Goal: Register for event/course

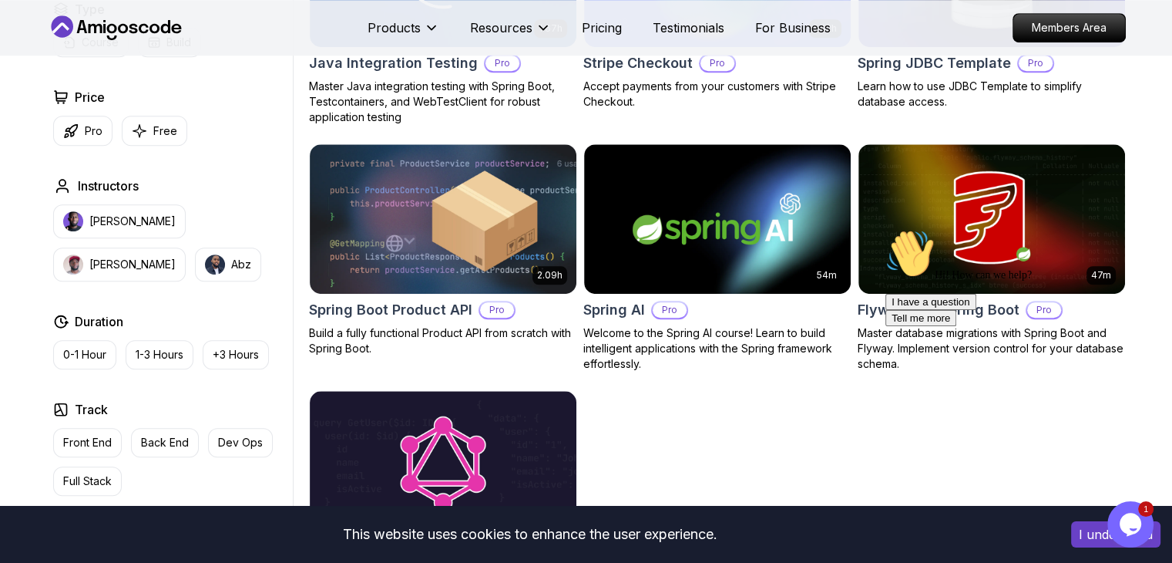
scroll to position [1071, 0]
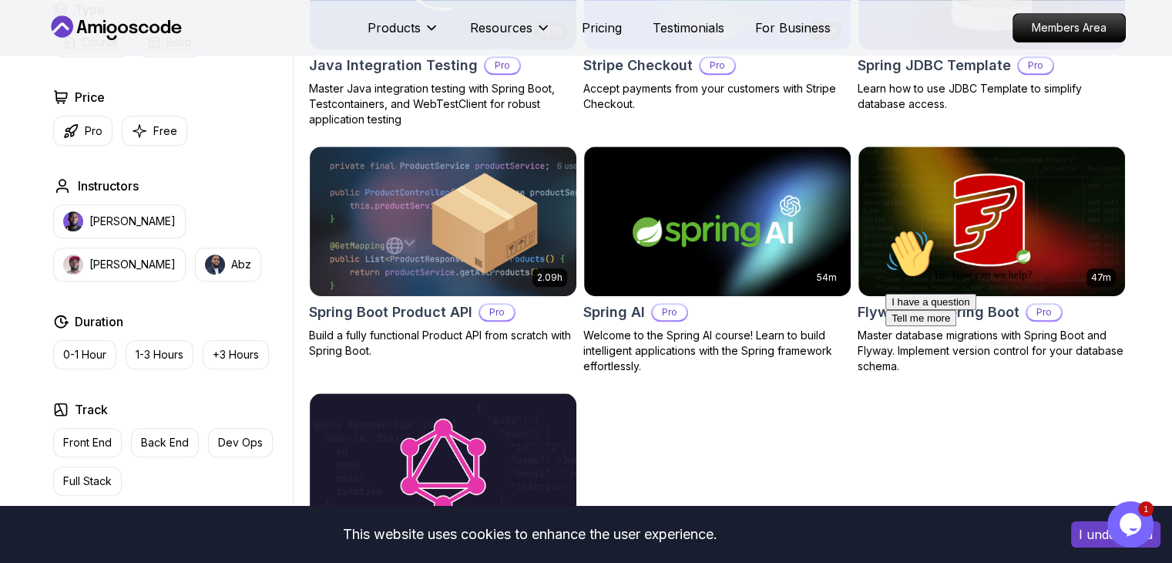
click at [1118, 522] on icon "Opens Chat This icon Opens the chat window." at bounding box center [1130, 524] width 25 height 25
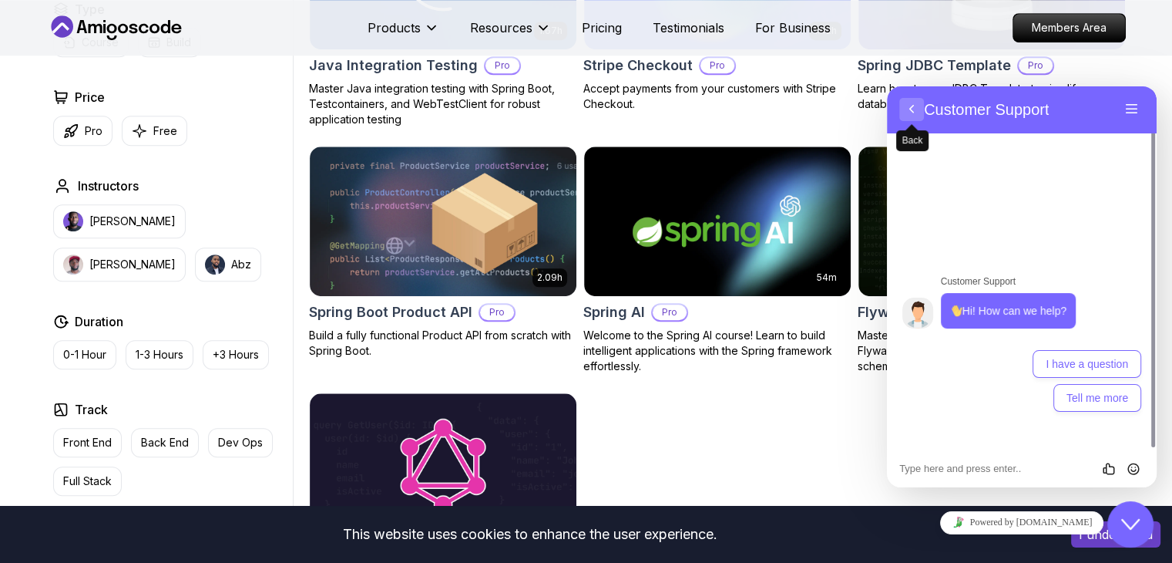
click at [906, 104] on button "Back" at bounding box center [911, 109] width 25 height 23
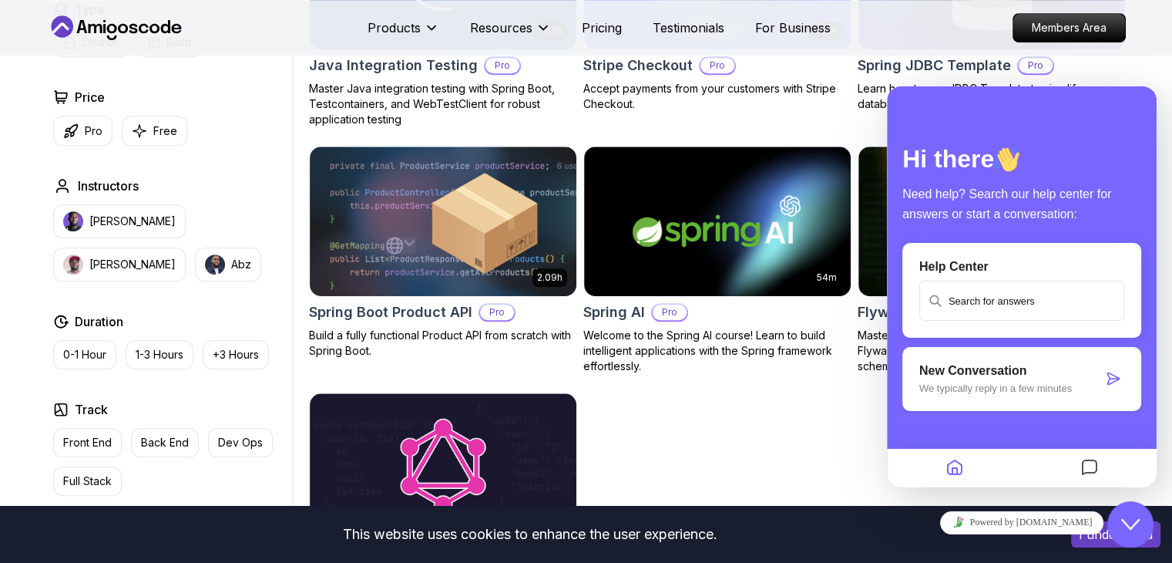
scroll to position [1344, 0]
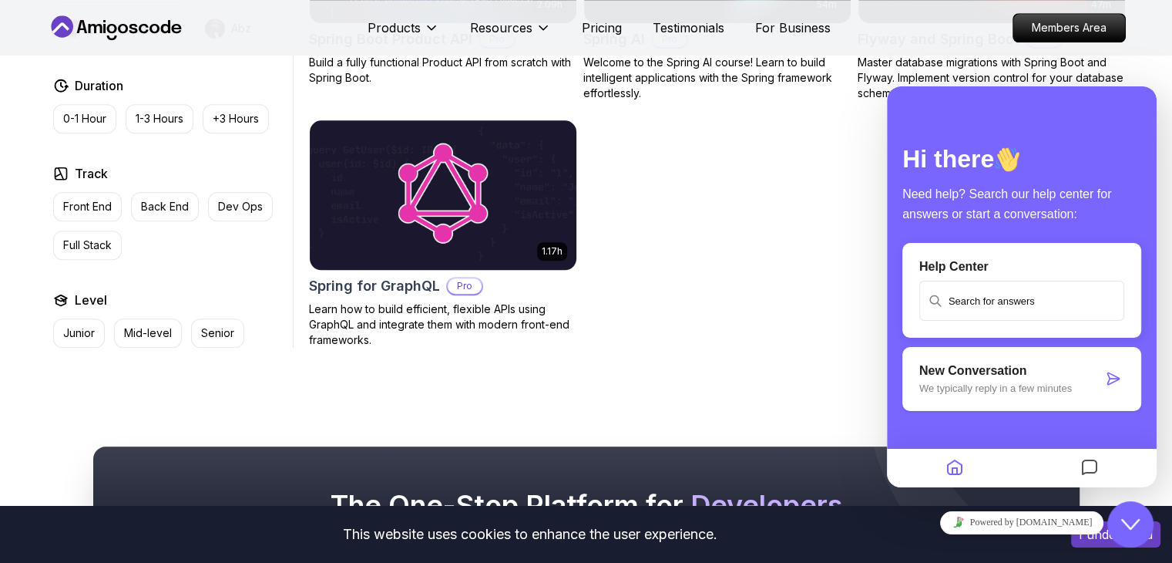
click at [490, 173] on img at bounding box center [443, 194] width 280 height 156
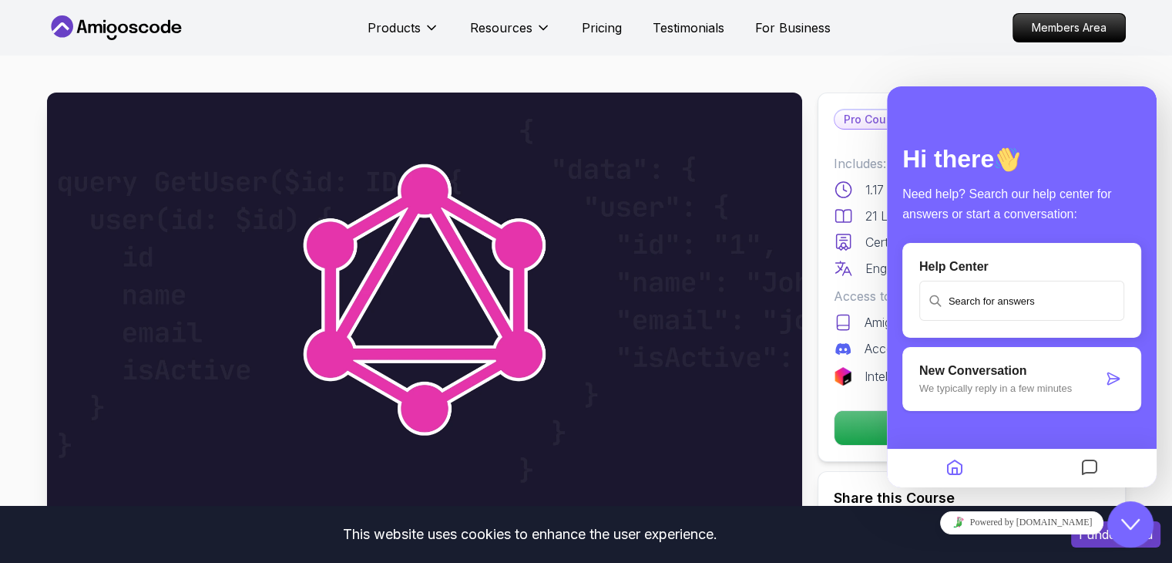
click at [888, 44] on nav "Products Resources Pricing Testimonials For Business Members Area" at bounding box center [586, 27] width 1079 height 55
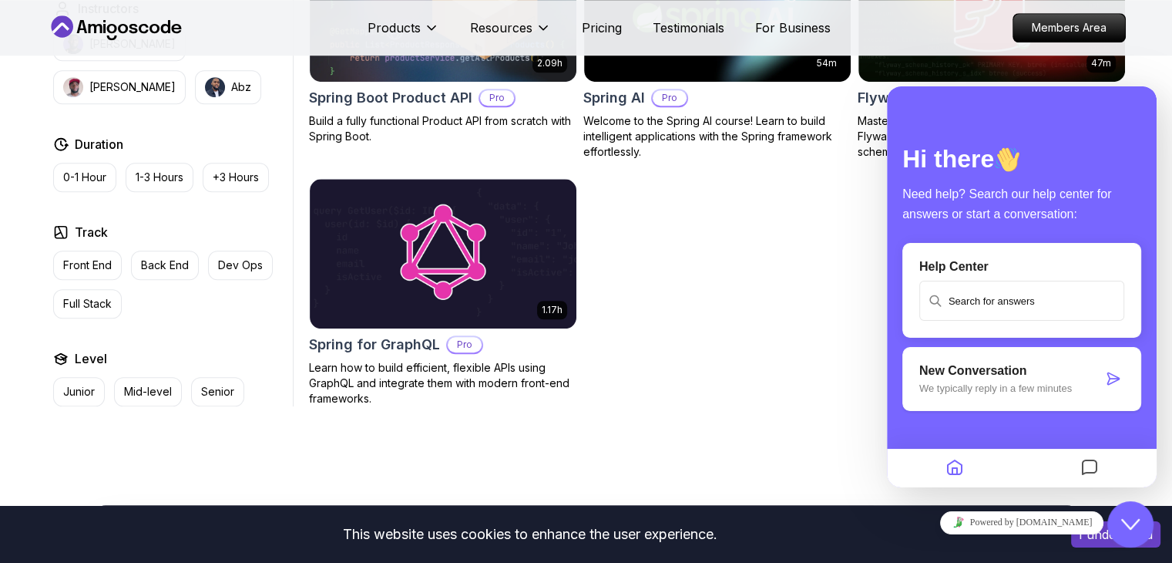
scroll to position [1306, 0]
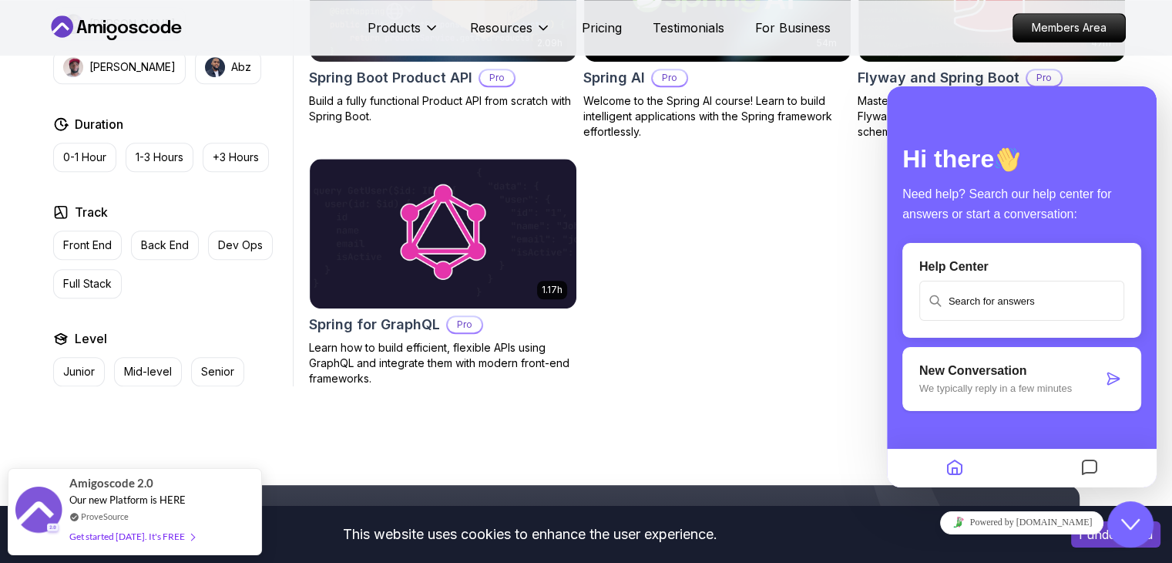
click at [887, 257] on div "Hi there Need help? Search our help center for answers or start a conversation:…" at bounding box center [1022, 311] width 270 height 357
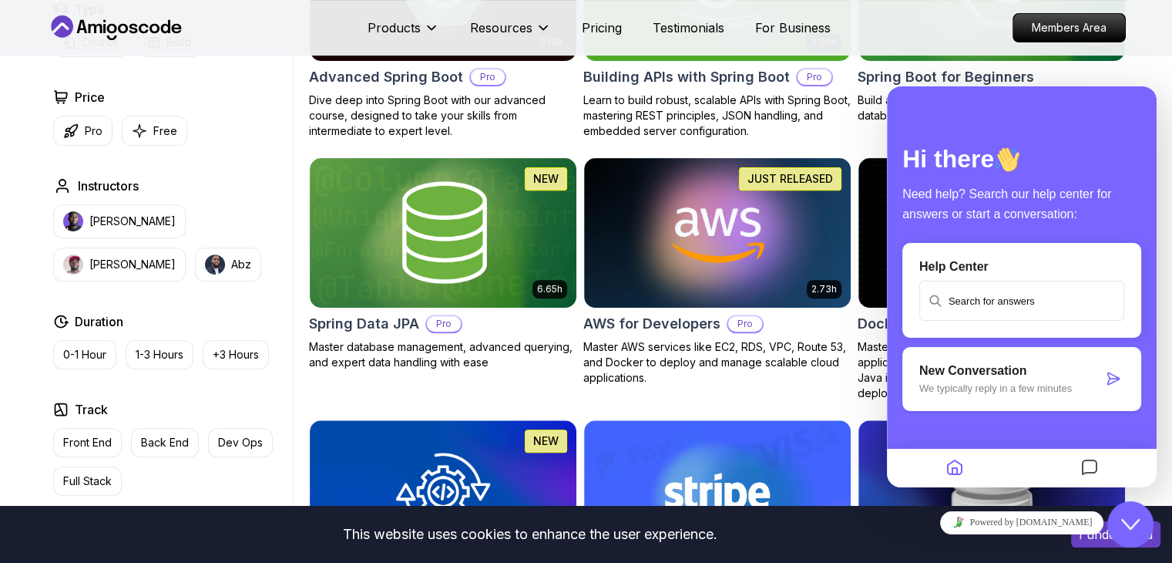
scroll to position [555, 0]
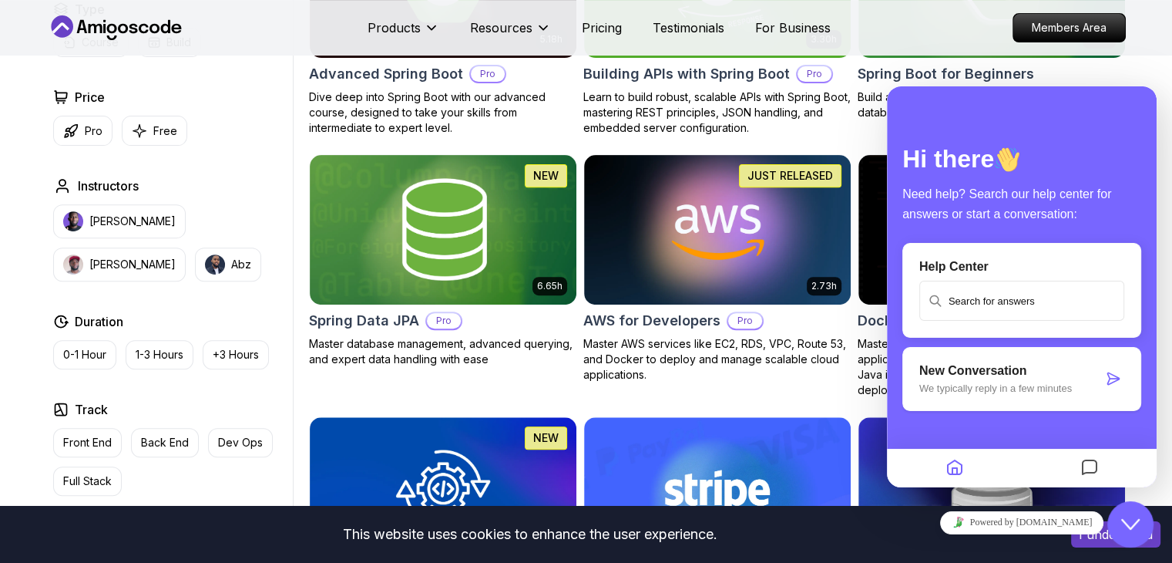
click at [951, 465] on icon "Home" at bounding box center [955, 468] width 18 height 30
click at [1097, 471] on icon "Messages" at bounding box center [1090, 468] width 18 height 30
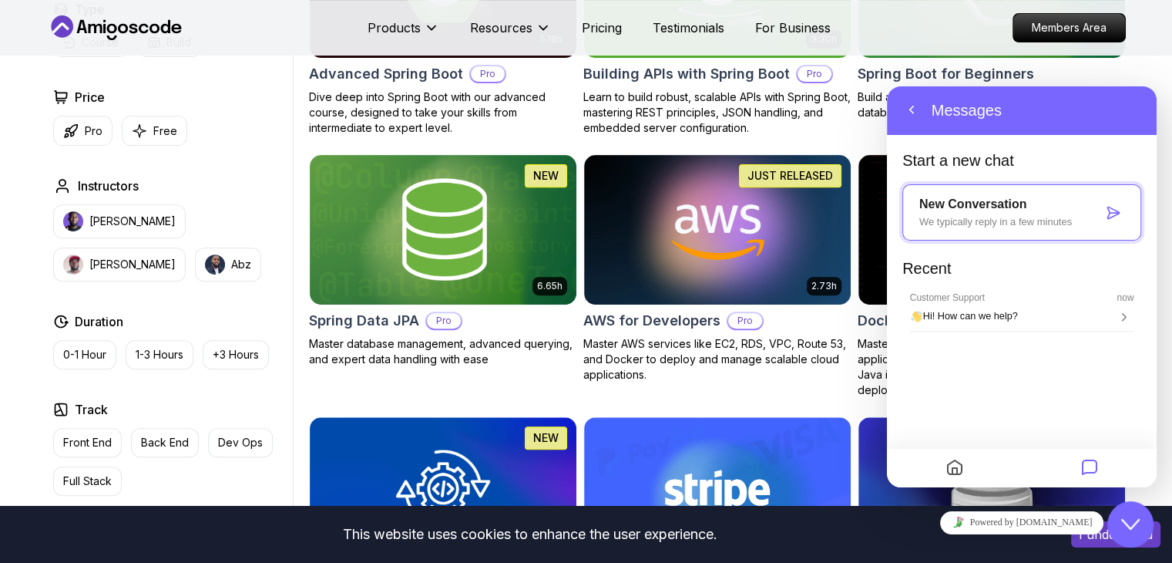
click at [1144, 531] on div "Close Chat This icon closes the chat window." at bounding box center [1130, 524] width 46 height 18
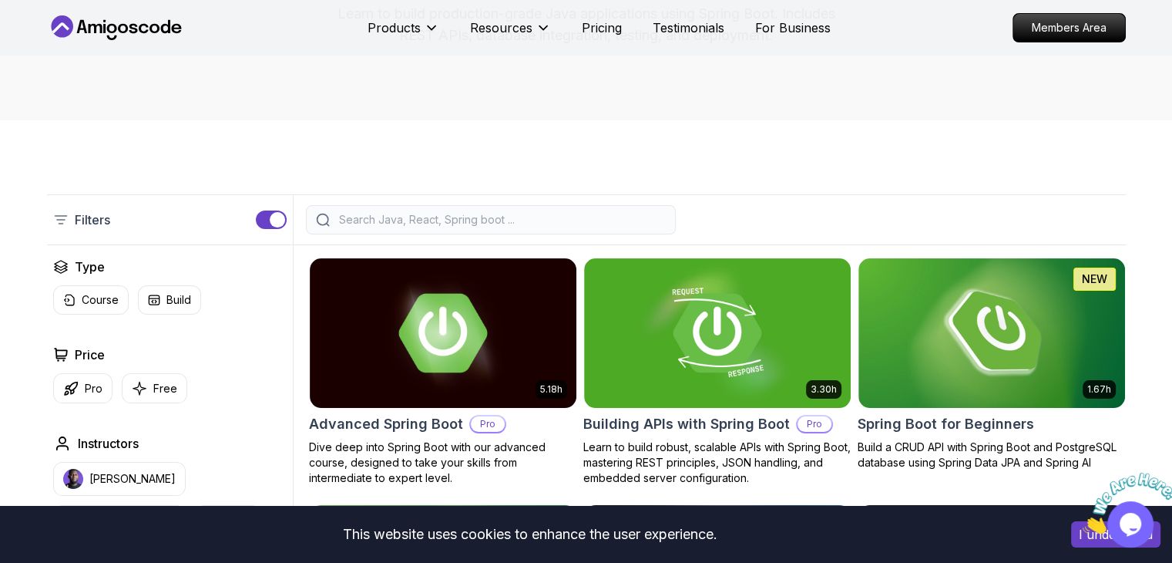
scroll to position [167, 0]
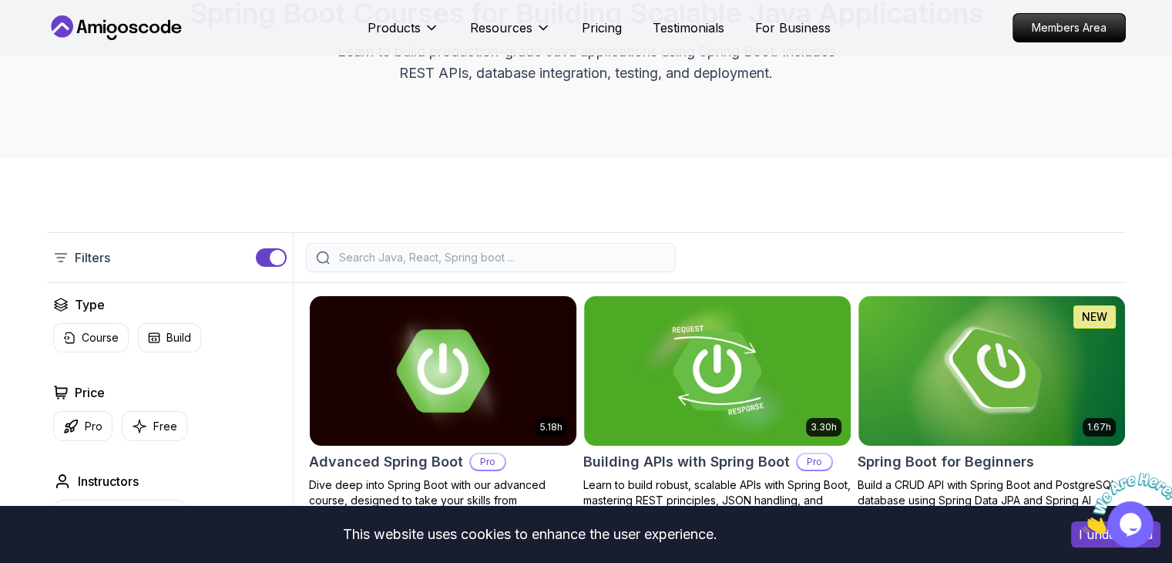
click at [464, 391] on img at bounding box center [443, 370] width 280 height 156
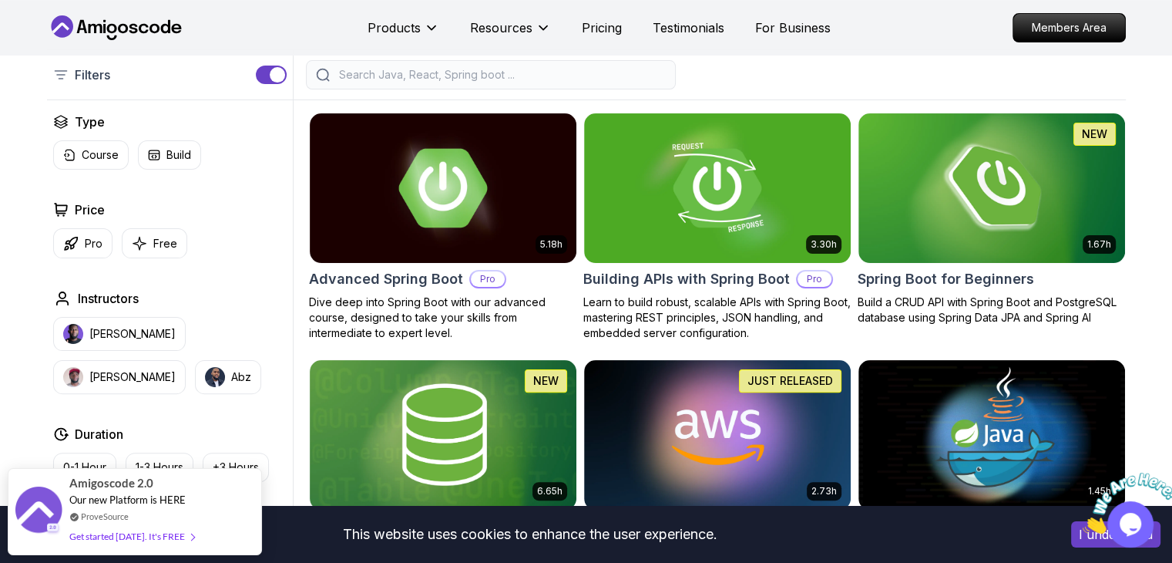
scroll to position [385, 0]
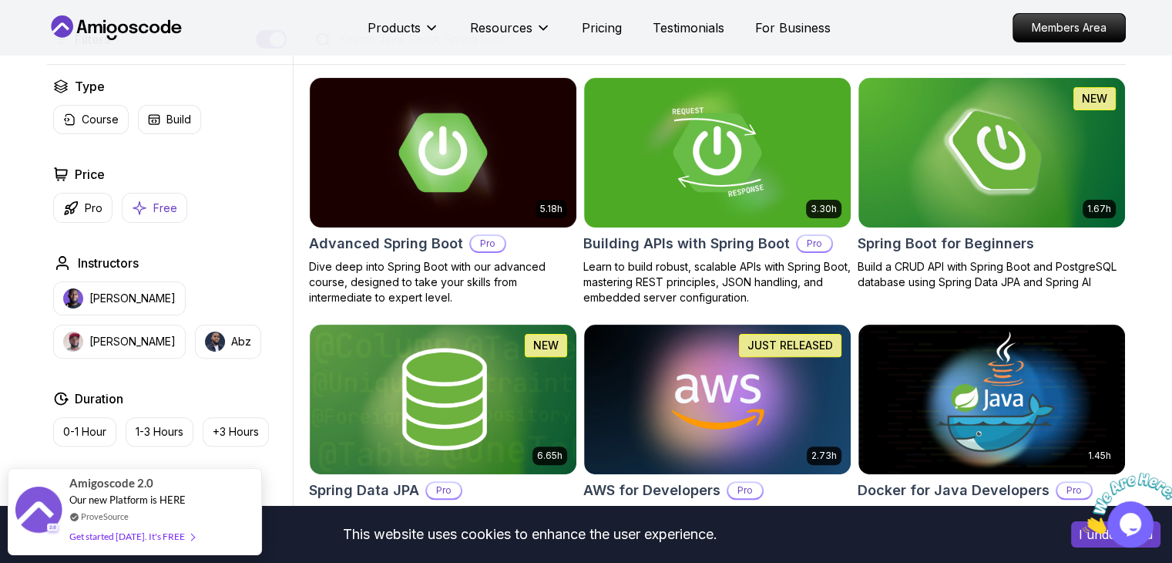
click at [147, 207] on button "Free" at bounding box center [155, 208] width 66 height 30
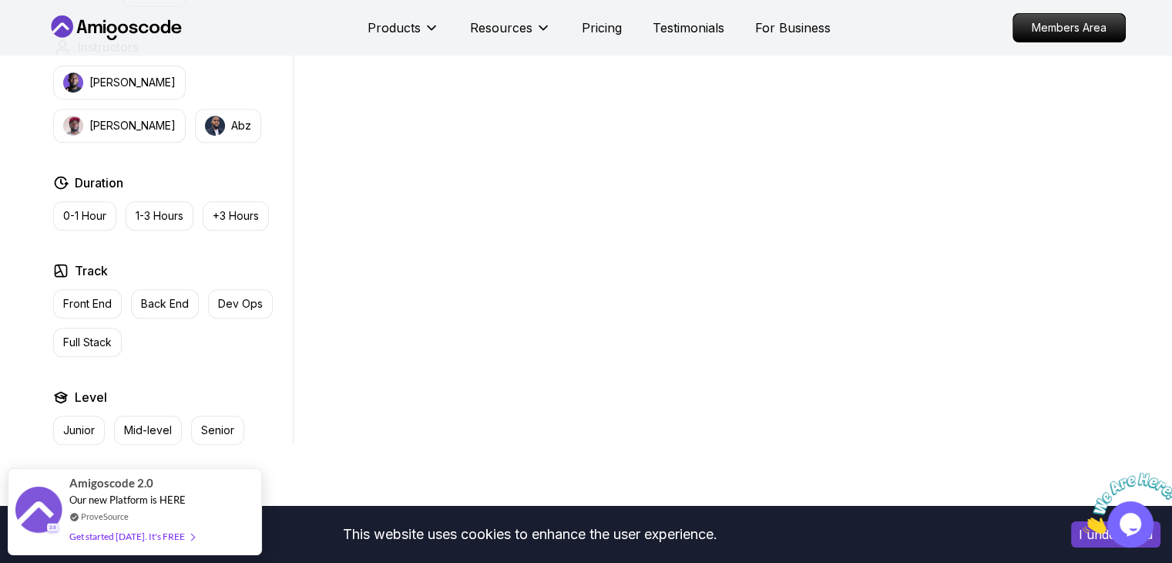
scroll to position [688, 0]
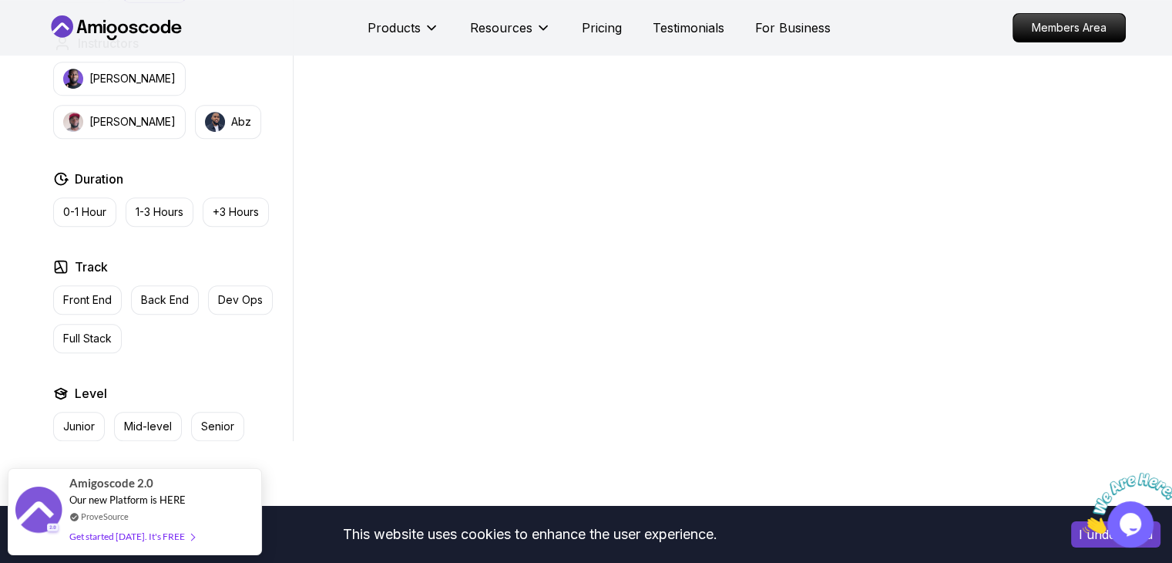
click at [483, 302] on div "1.67h NEW Spring Boot for Beginners Build a CRUD API with Spring Boot and Postg…" at bounding box center [717, 101] width 817 height 679
click at [86, 301] on p "Front End" at bounding box center [87, 299] width 49 height 15
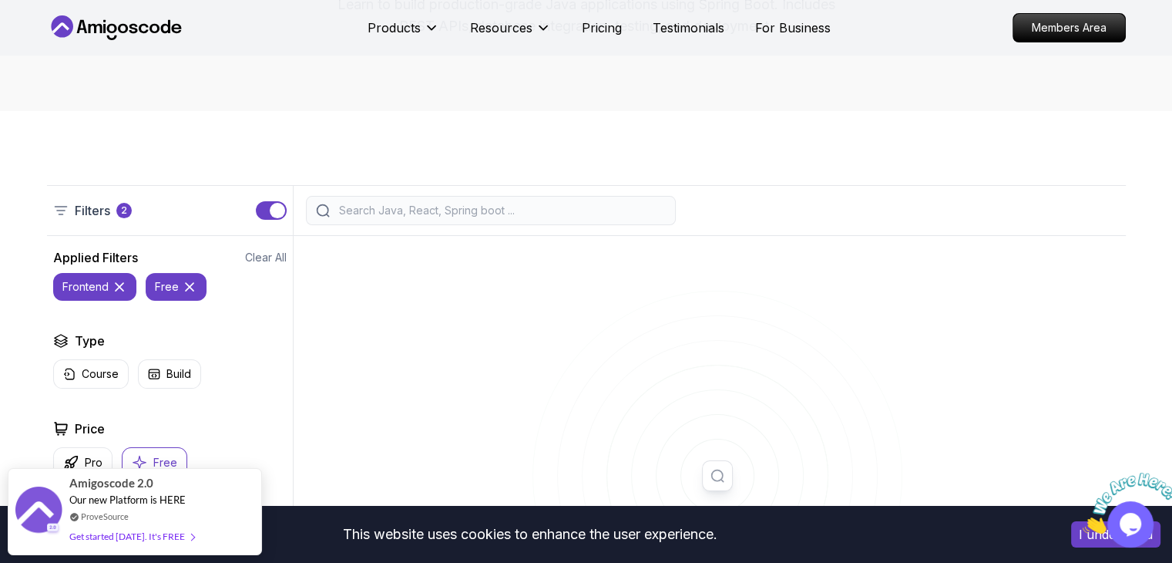
scroll to position [462, 0]
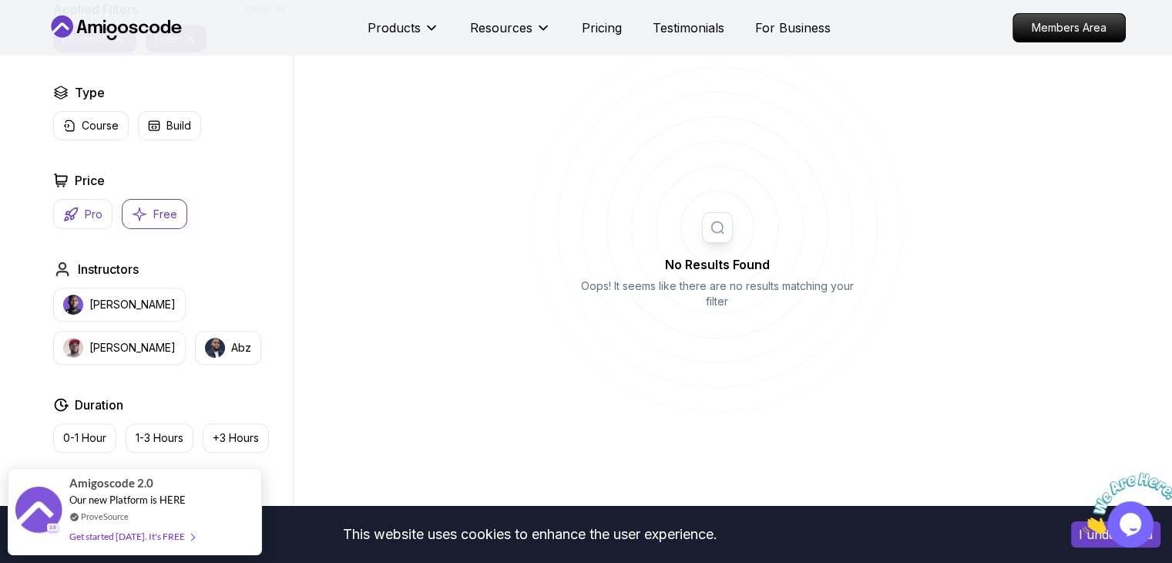
click at [59, 213] on button "Pro" at bounding box center [82, 214] width 59 height 30
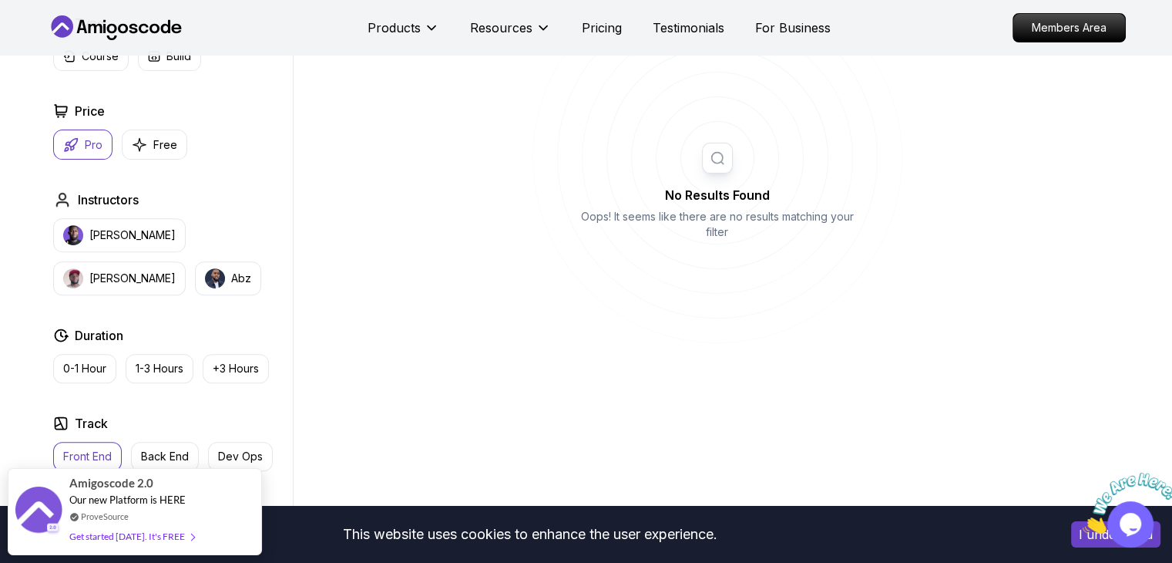
scroll to position [543, 0]
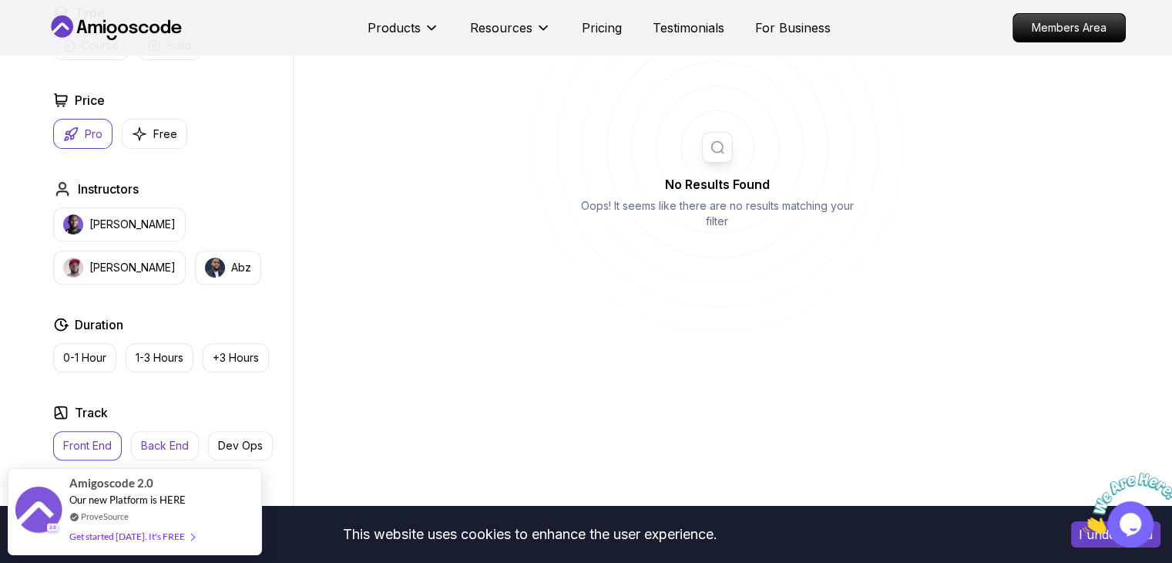
click at [166, 440] on p "Back End" at bounding box center [165, 445] width 48 height 15
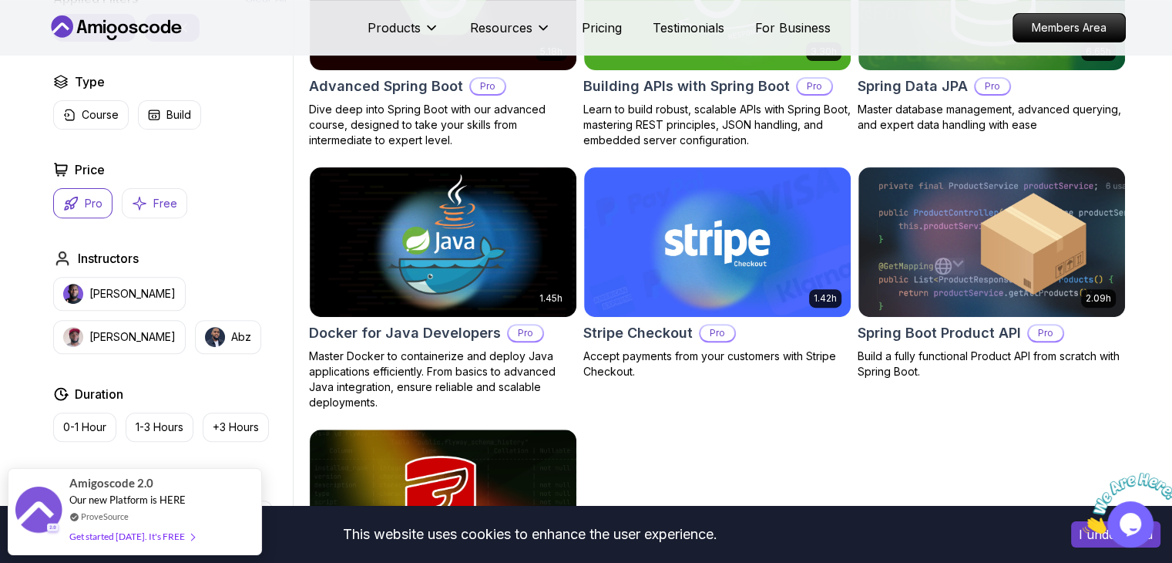
click at [153, 208] on p "Free" at bounding box center [165, 203] width 24 height 15
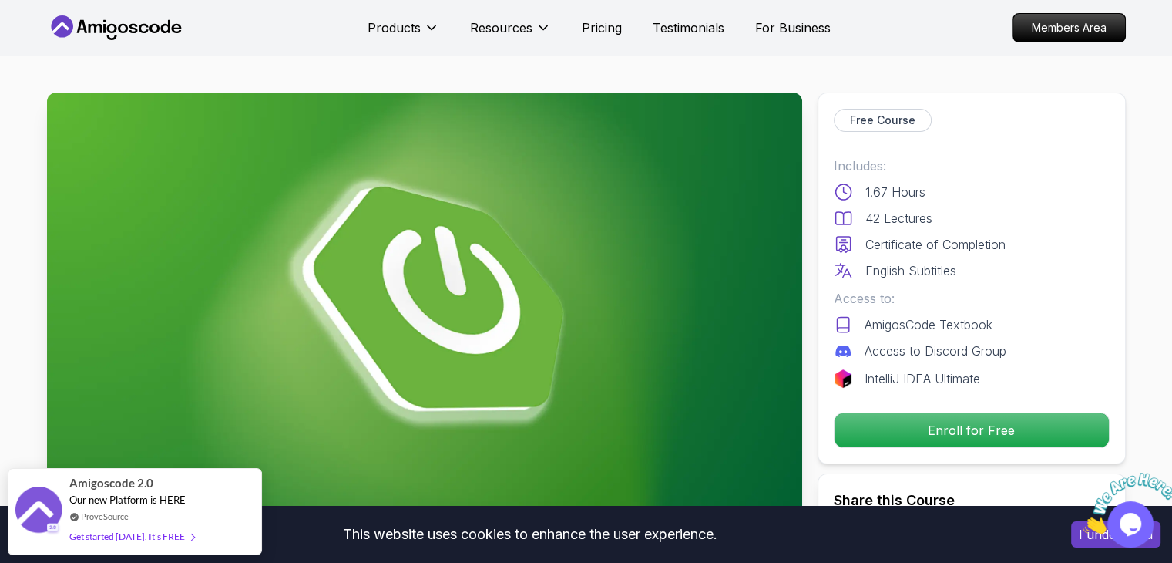
drag, startPoint x: 960, startPoint y: 414, endPoint x: 974, endPoint y: 244, distance: 170.9
click at [974, 244] on div "Free Course Includes: 1.67 Hours 42 Lectures Certificate of Completion English …" at bounding box center [972, 277] width 308 height 371
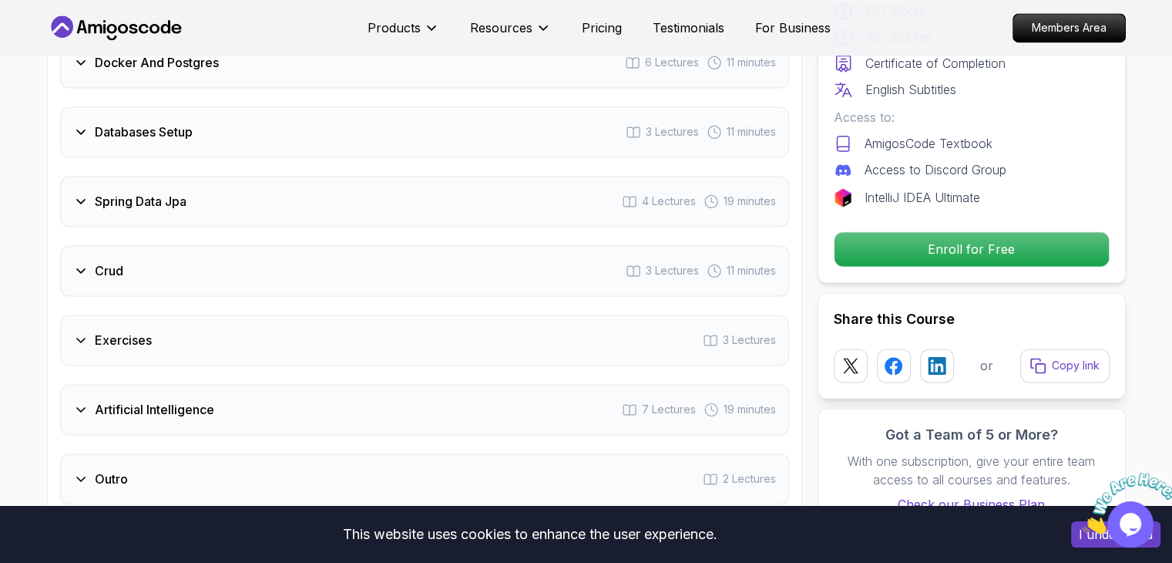
scroll to position [2401, 0]
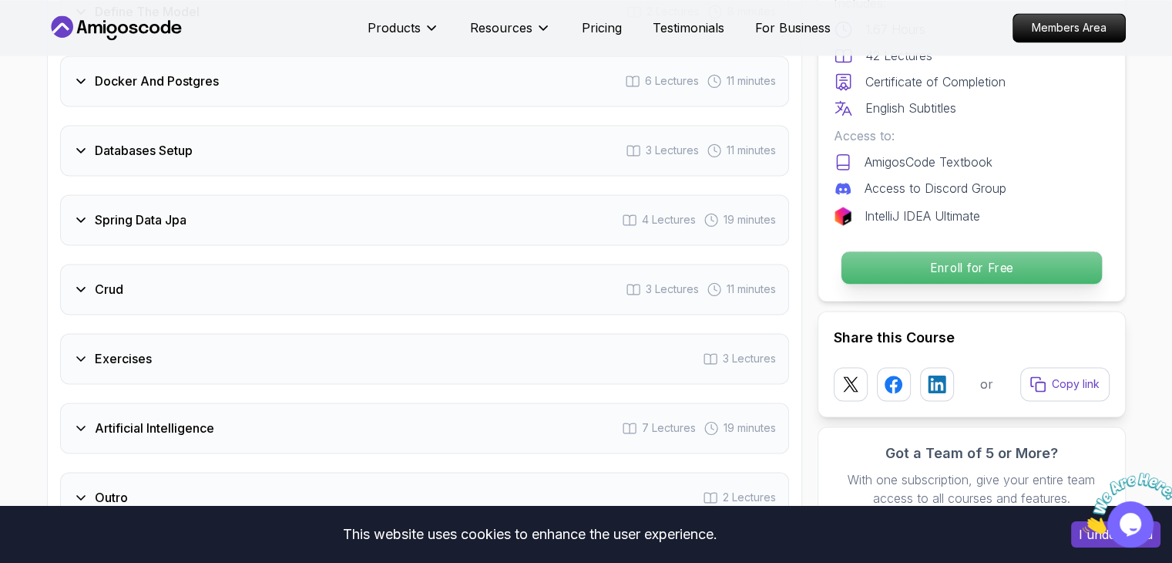
click at [986, 251] on p "Enroll for Free" at bounding box center [971, 267] width 260 height 32
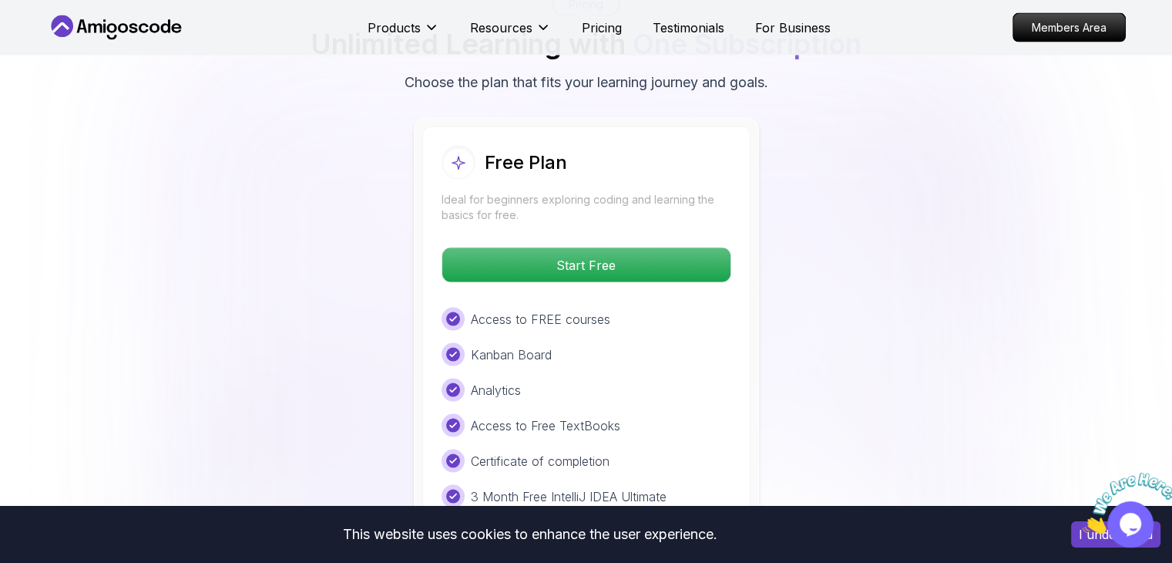
scroll to position [3163, 0]
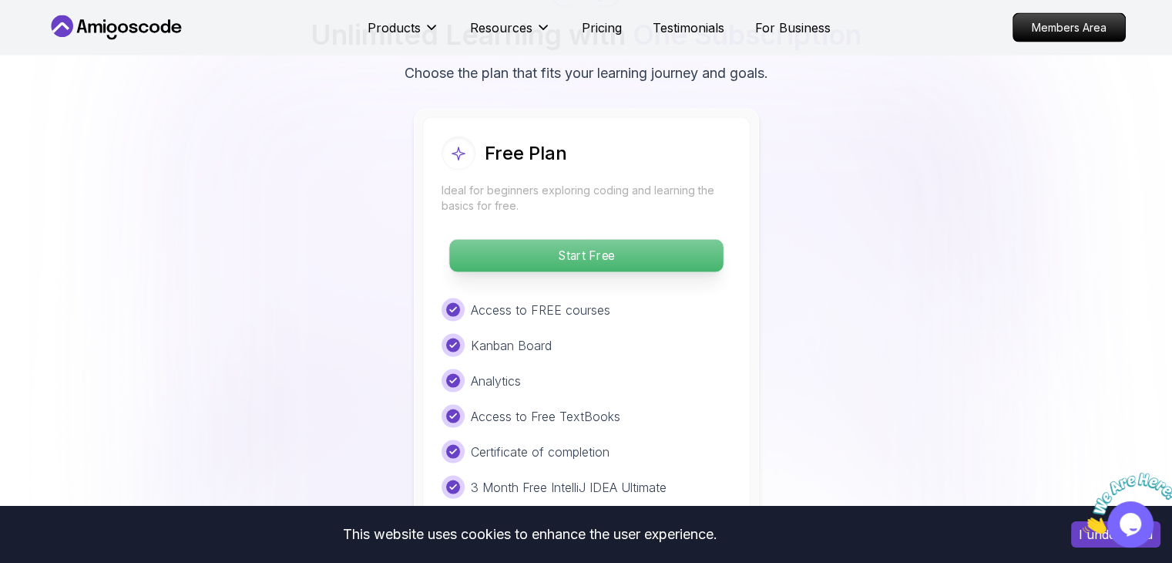
click at [595, 240] on p "Start Free" at bounding box center [586, 256] width 274 height 32
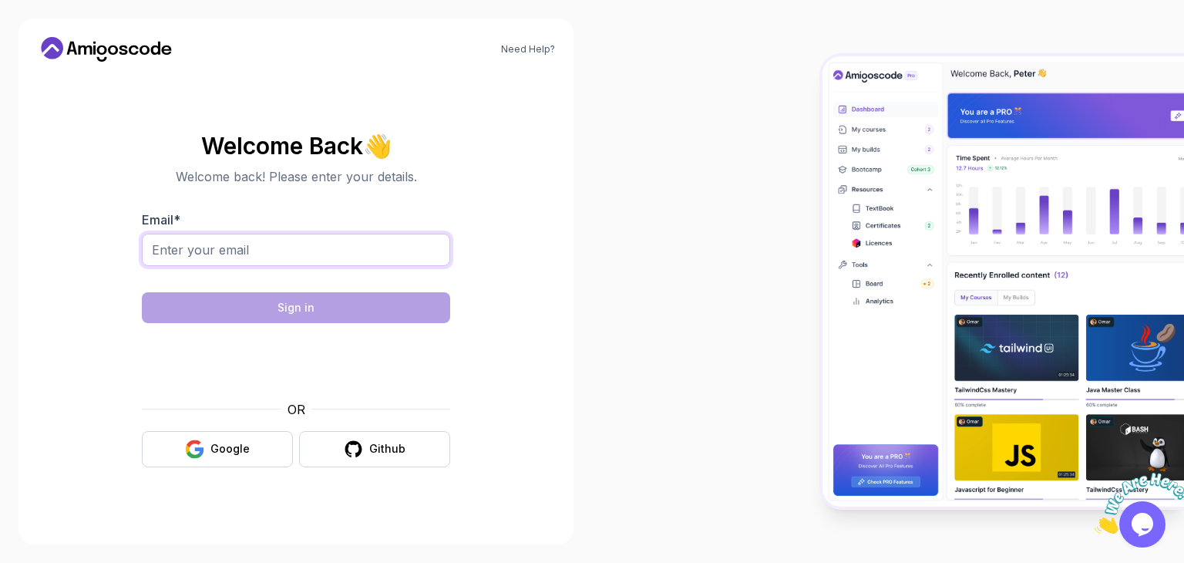
click at [364, 239] on input "Email *" at bounding box center [296, 250] width 308 height 32
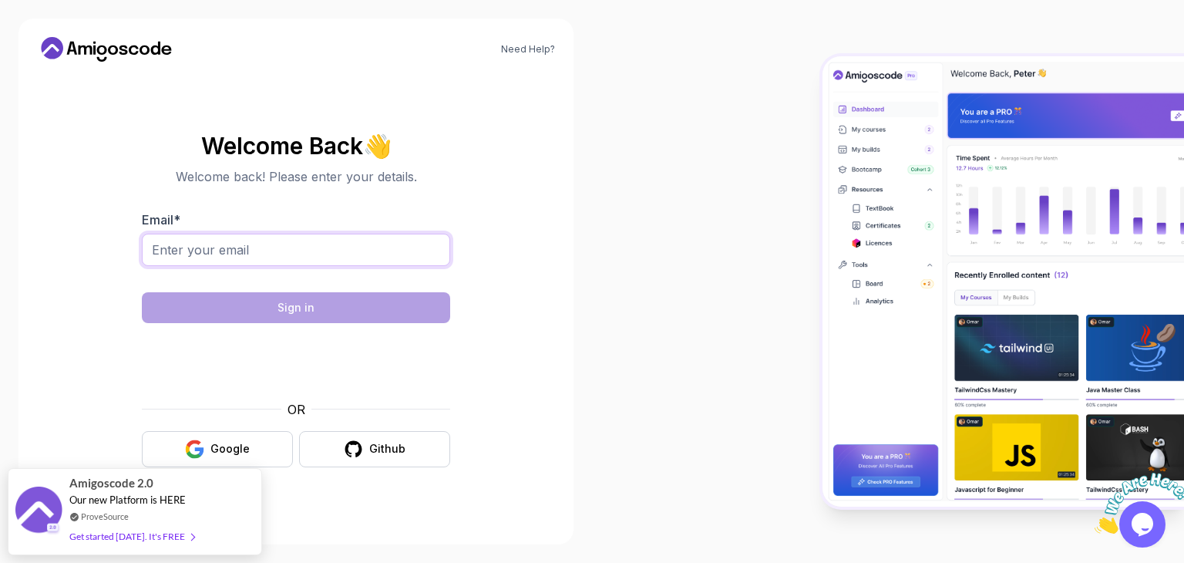
type input "mubaiwatroy@gmail.com"
click at [210, 439] on button "Google" at bounding box center [217, 449] width 151 height 36
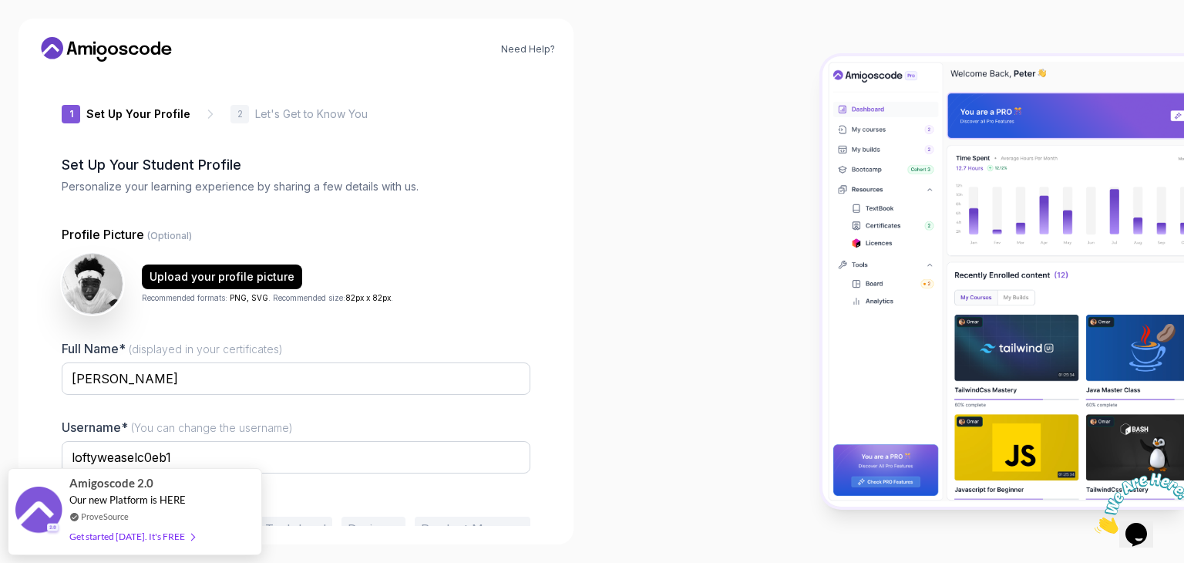
click at [749, 335] on div at bounding box center [888, 281] width 592 height 563
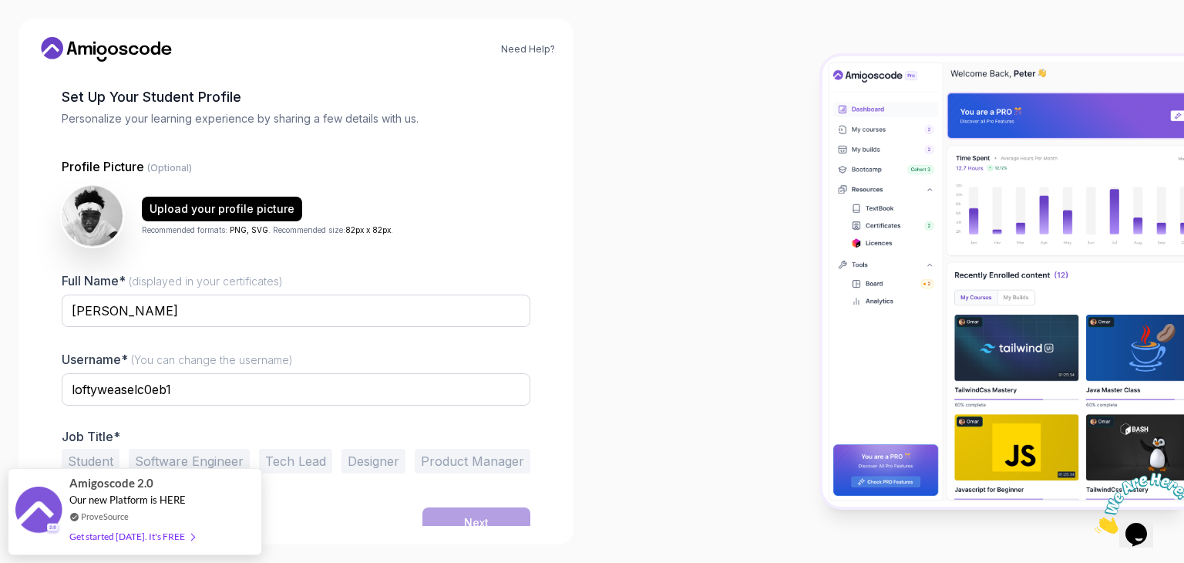
scroll to position [80, 0]
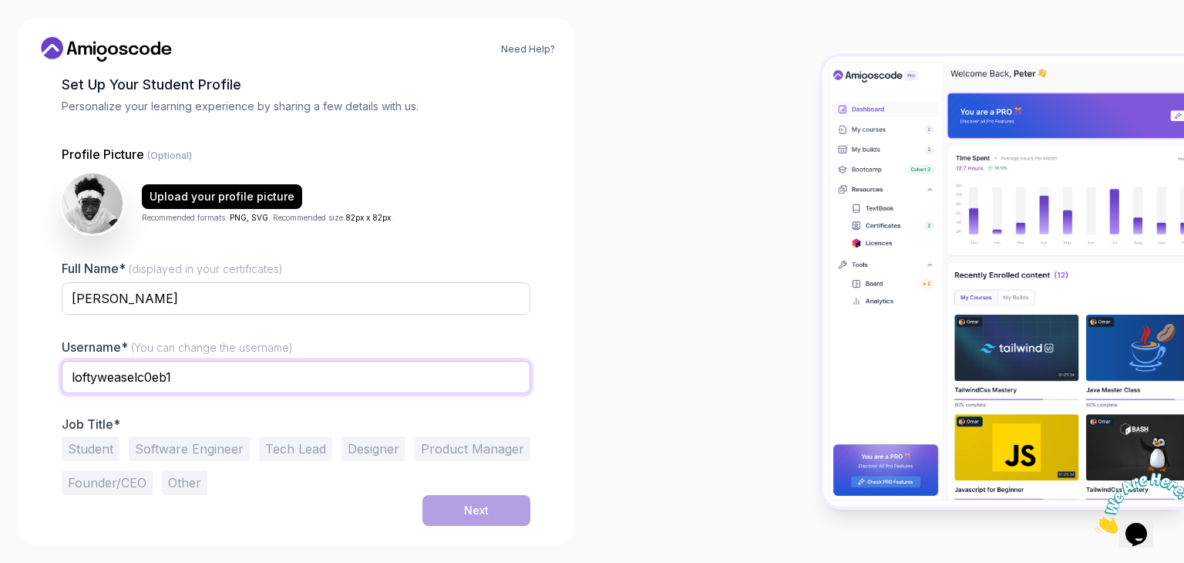
drag, startPoint x: 197, startPoint y: 380, endPoint x: 34, endPoint y: 388, distance: 163.6
click at [34, 388] on div "Need Help? 1 Set Up Your Profile 1 Set Up Your Profile 2 Let's Get to Know You …" at bounding box center [295, 281] width 555 height 526
type input "[PERSON_NAME]"
click at [210, 519] on div "Next" at bounding box center [296, 510] width 469 height 31
click at [98, 451] on button "Student" at bounding box center [91, 448] width 58 height 25
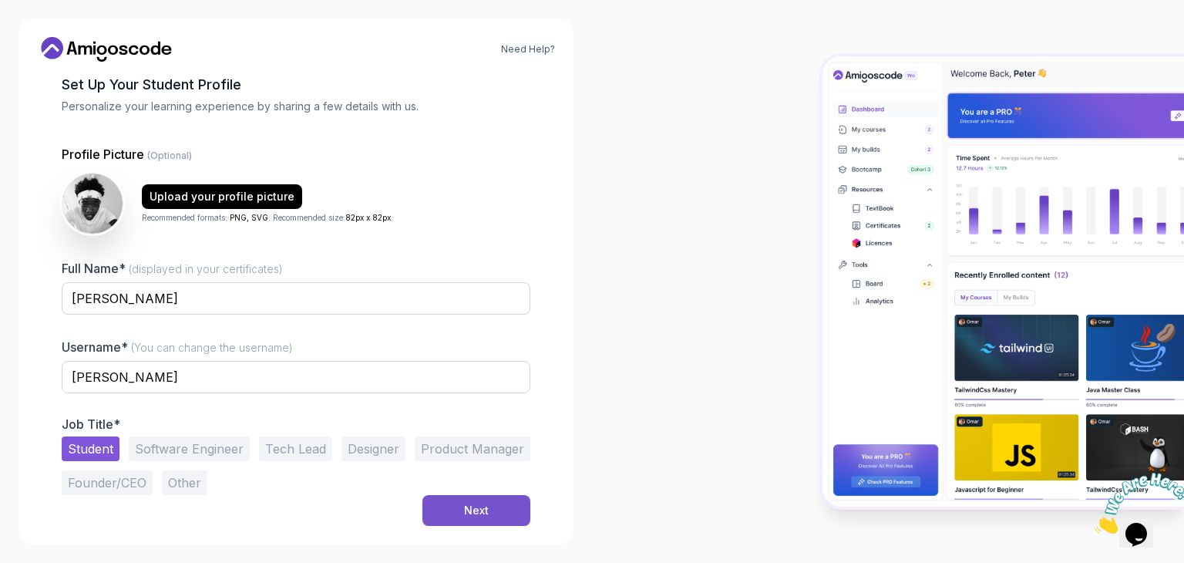
click at [484, 504] on div "Next" at bounding box center [476, 509] width 25 height 15
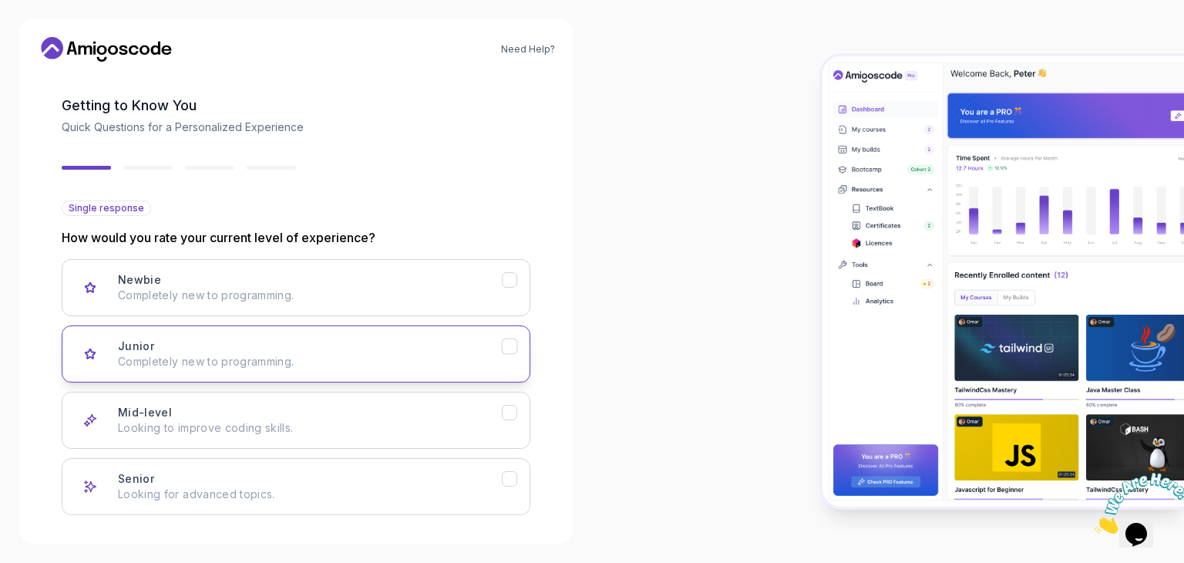
scroll to position [49, 0]
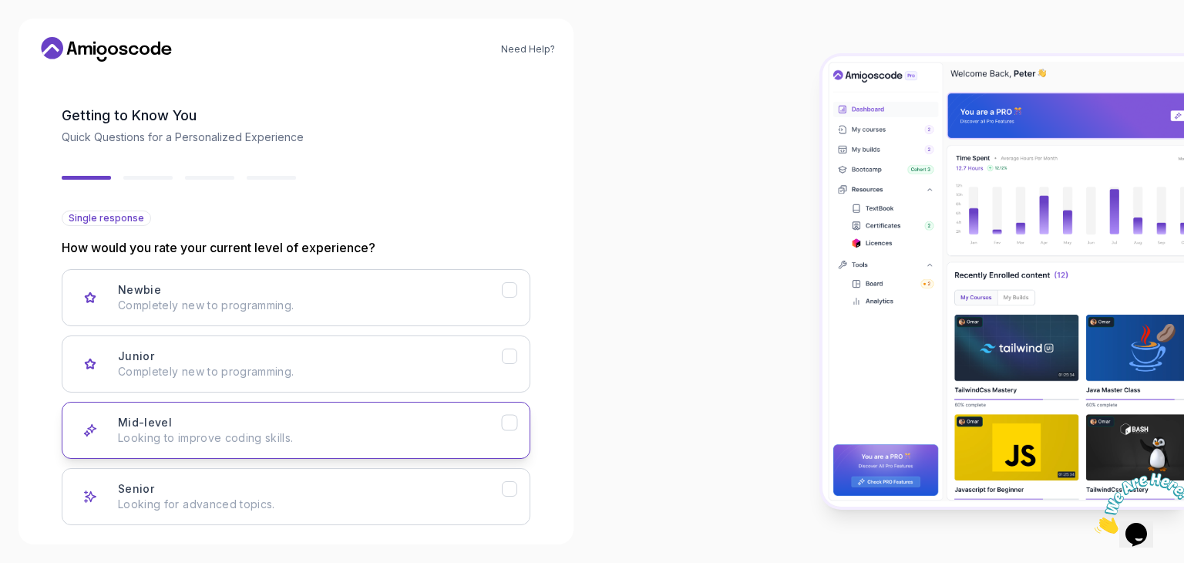
click at [153, 435] on p "Looking to improve coding skills." at bounding box center [310, 437] width 384 height 15
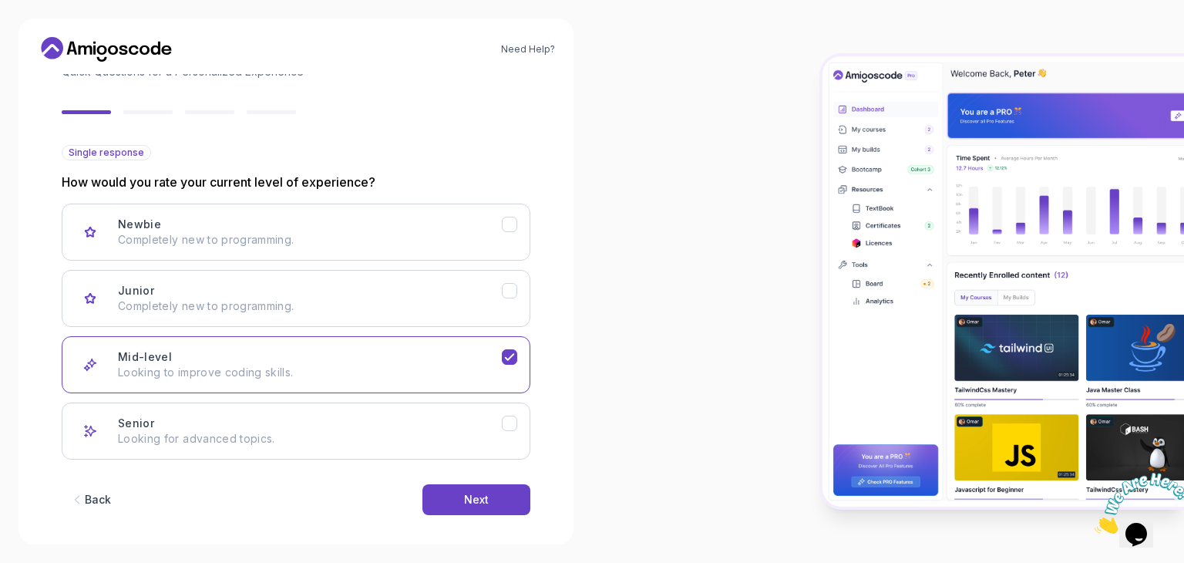
scroll to position [127, 0]
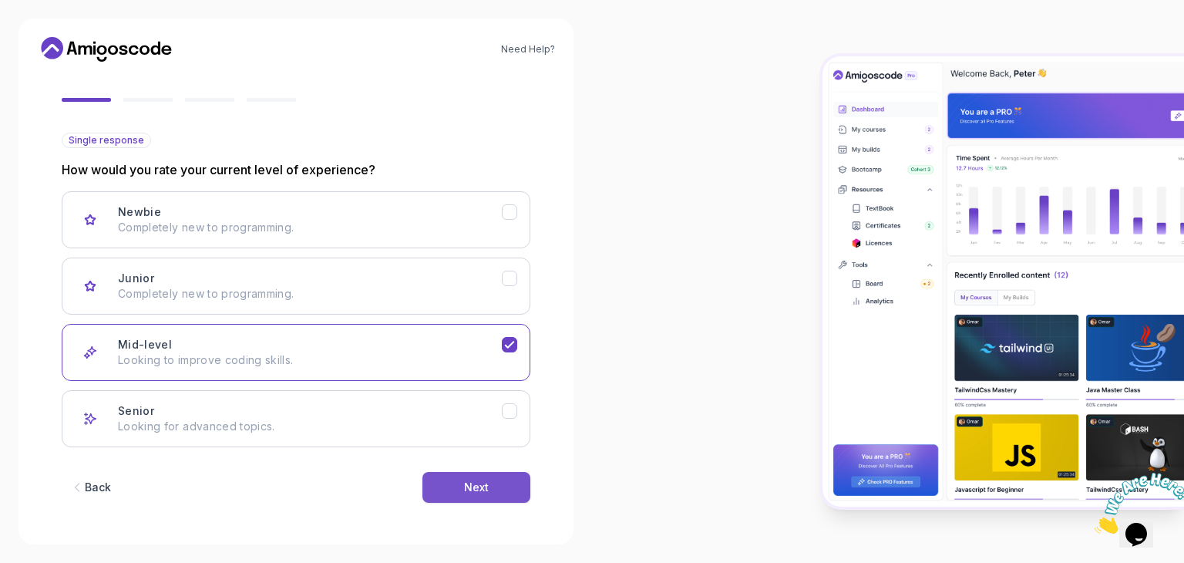
click at [467, 479] on div "Next" at bounding box center [476, 486] width 25 height 15
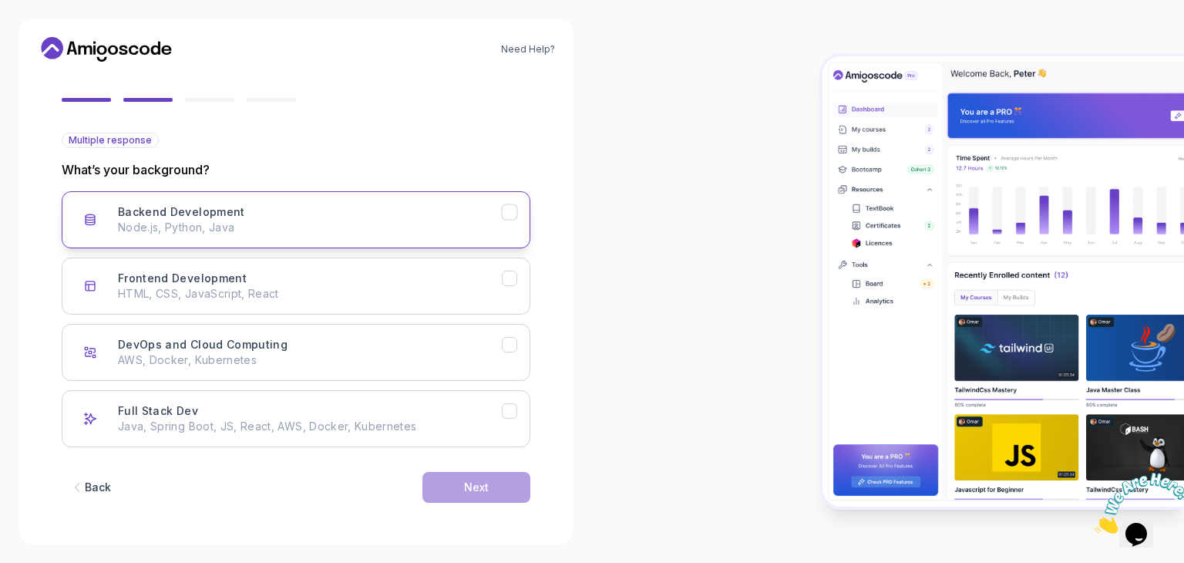
click at [256, 233] on p "Node.js, Python, Java" at bounding box center [310, 227] width 384 height 15
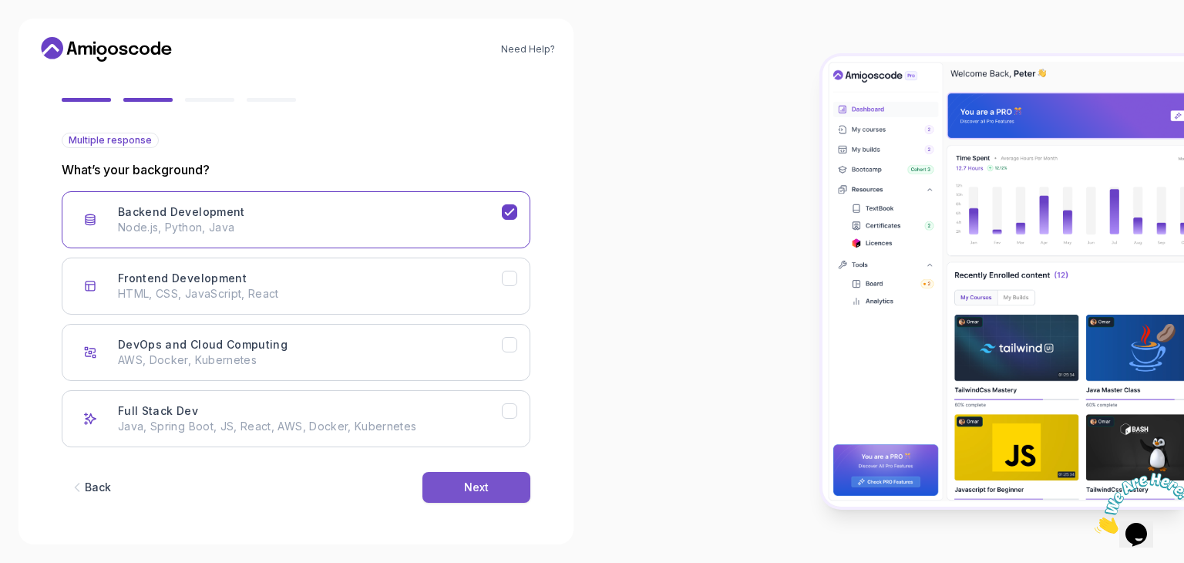
click at [452, 488] on button "Next" at bounding box center [476, 487] width 108 height 31
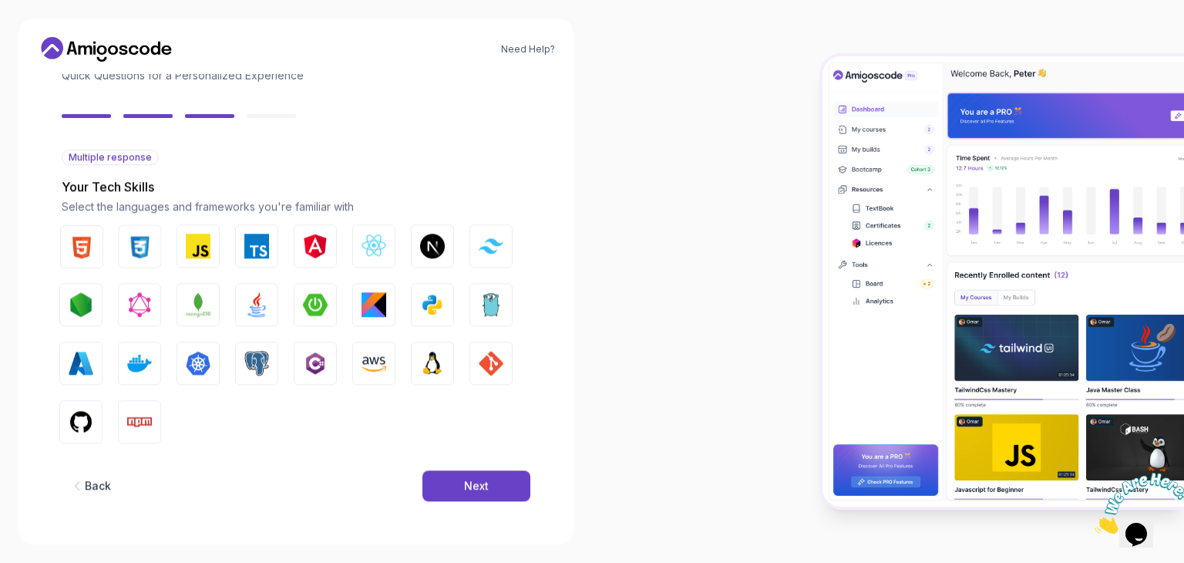
scroll to position [110, 0]
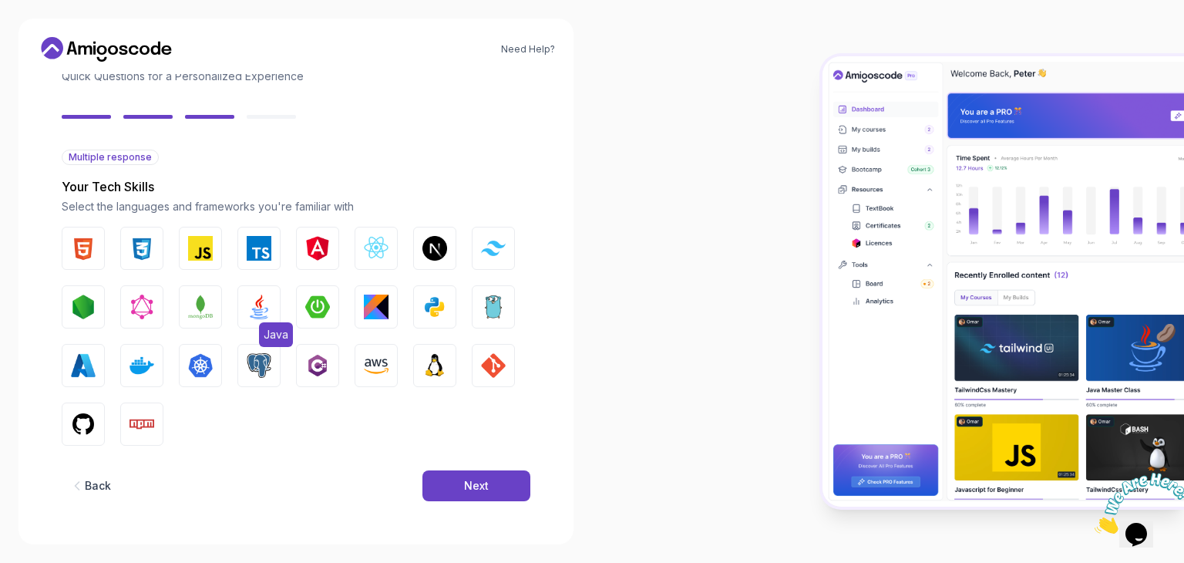
click at [259, 306] on img "button" at bounding box center [259, 306] width 25 height 25
click at [318, 301] on img "button" at bounding box center [317, 306] width 25 height 25
click at [89, 241] on img "button" at bounding box center [83, 248] width 25 height 25
click at [129, 243] on button "CSS" at bounding box center [141, 248] width 43 height 43
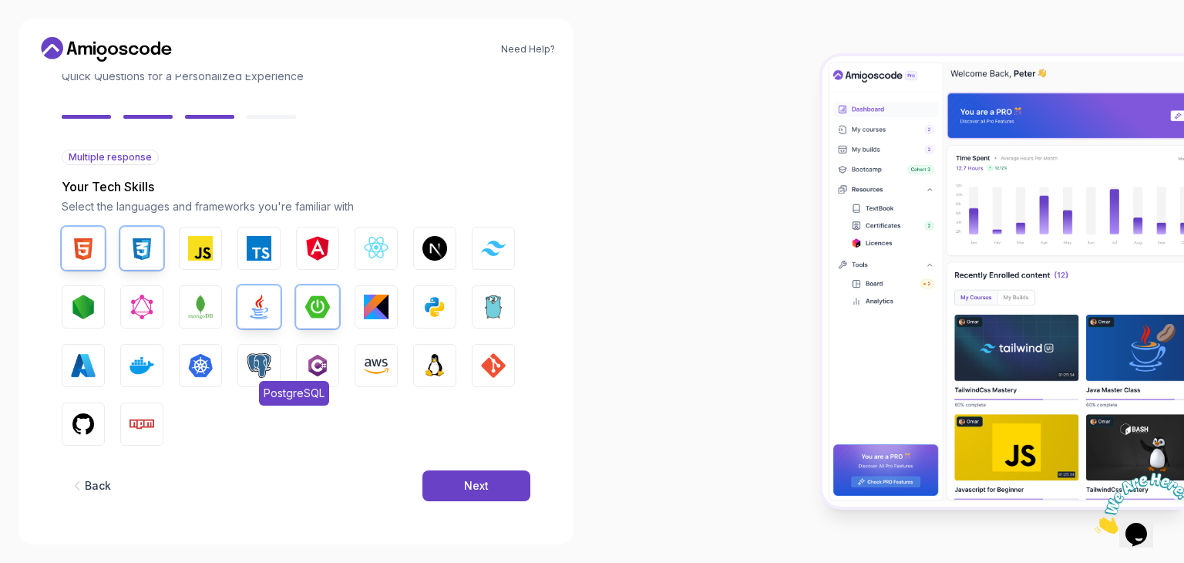
click at [261, 367] on img "button" at bounding box center [259, 365] width 25 height 25
click at [207, 246] on img "button" at bounding box center [200, 248] width 25 height 25
click at [378, 243] on img "button" at bounding box center [376, 248] width 25 height 25
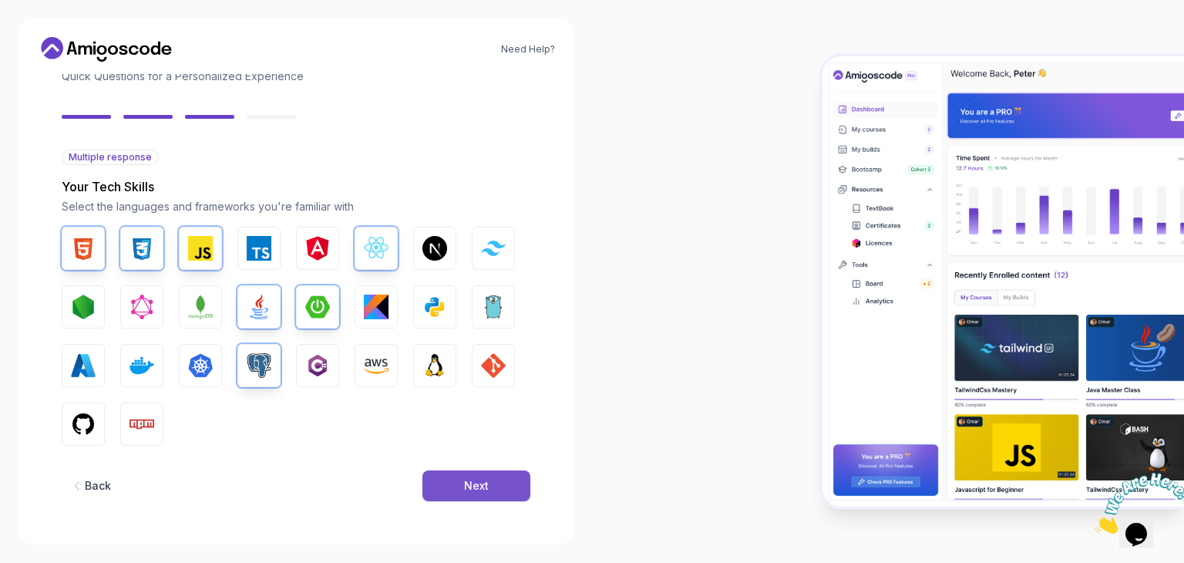
click at [471, 485] on div "Next" at bounding box center [476, 485] width 25 height 15
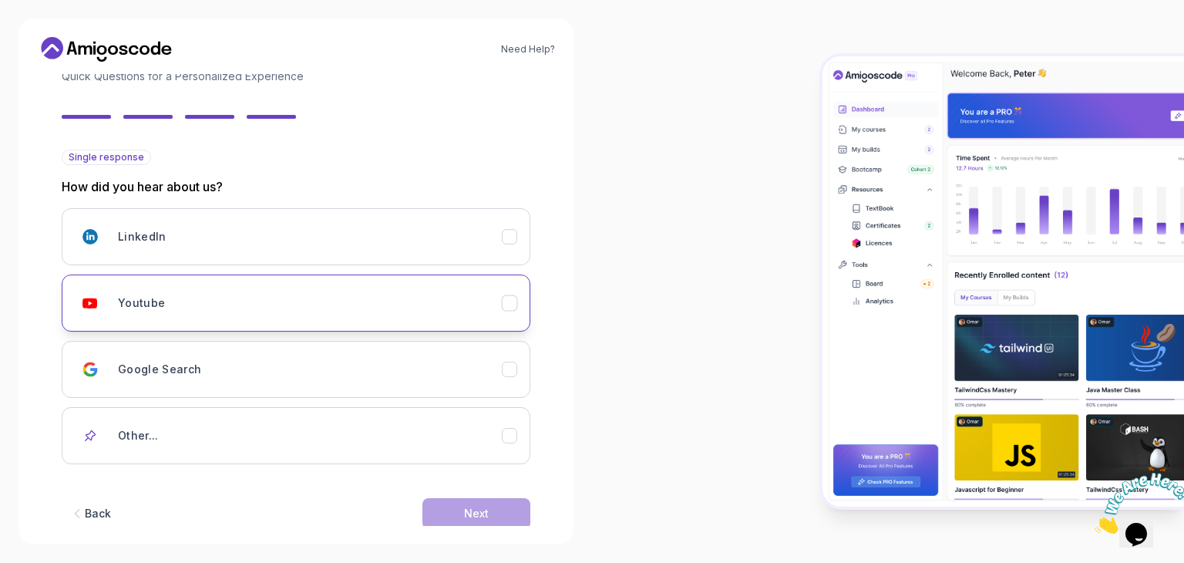
click at [166, 310] on div "Youtube" at bounding box center [310, 302] width 384 height 31
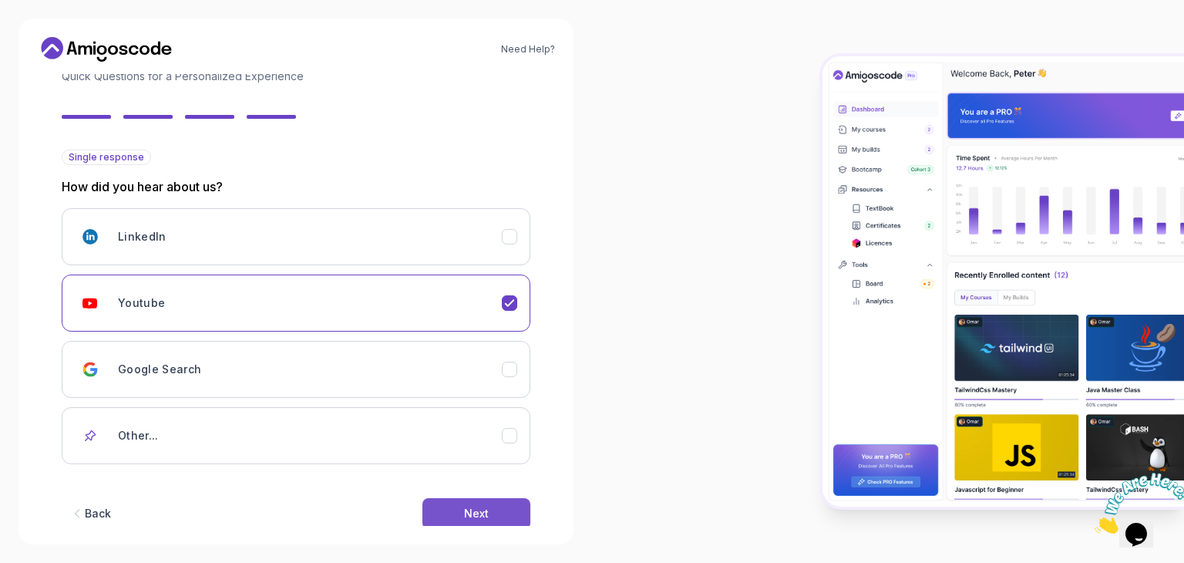
click at [478, 506] on div "Next" at bounding box center [476, 513] width 25 height 15
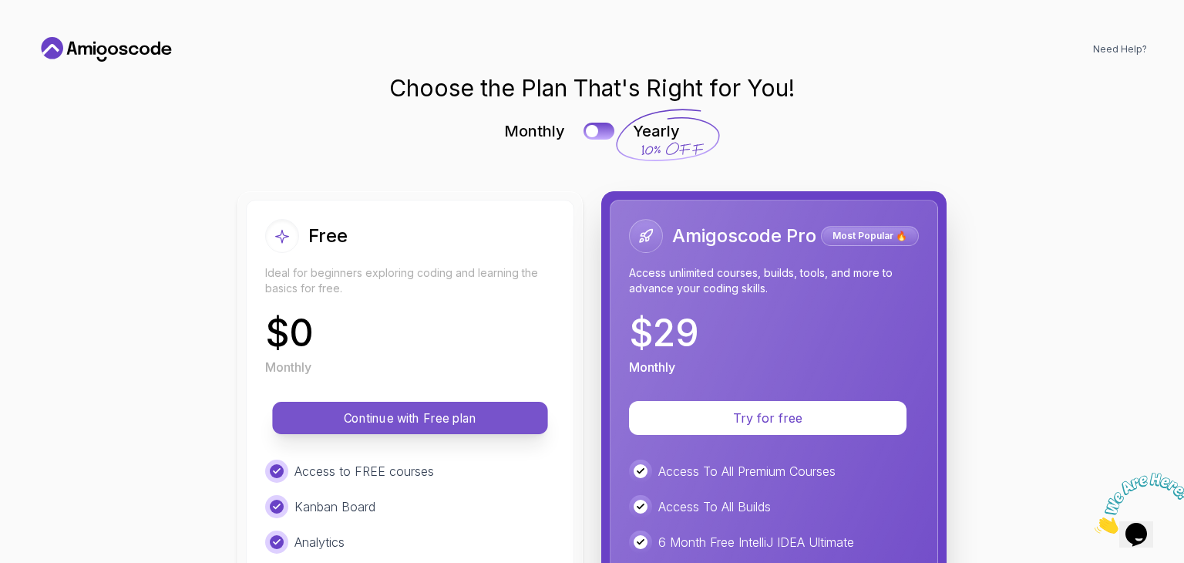
click at [432, 411] on p "Continue with Free plan" at bounding box center [410, 418] width 240 height 18
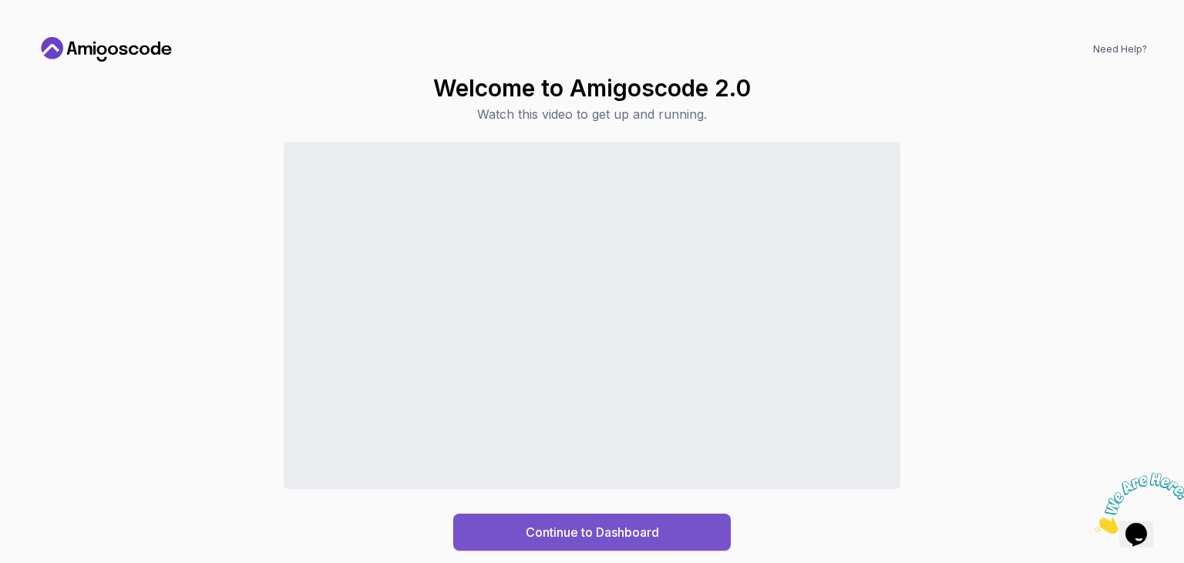
click at [589, 525] on div "Continue to Dashboard" at bounding box center [592, 532] width 133 height 18
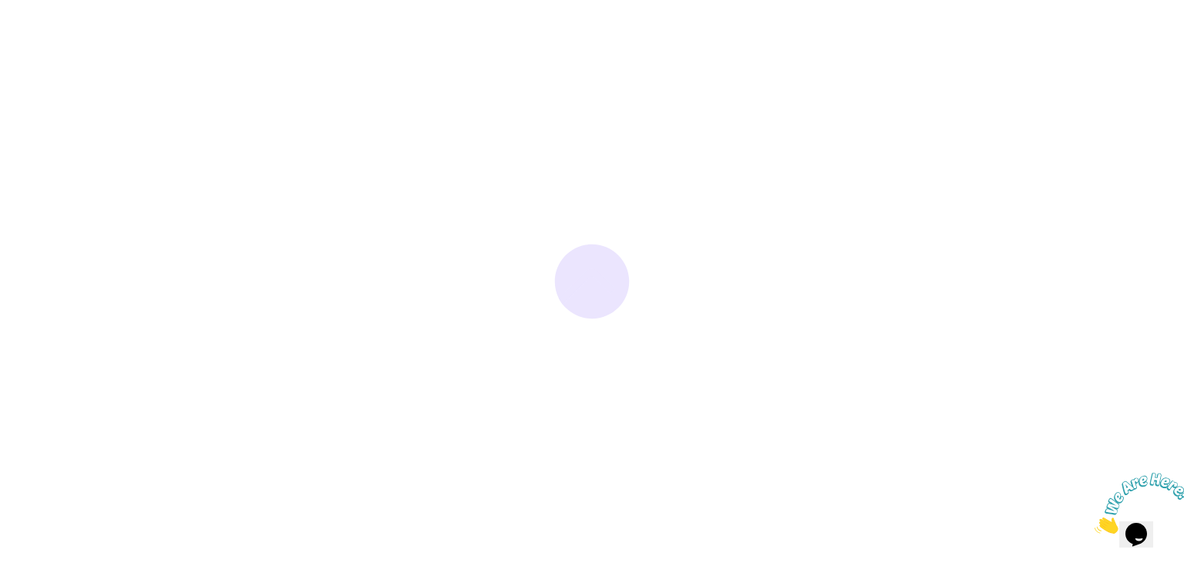
click at [1094, 523] on icon "Close" at bounding box center [1094, 529] width 0 height 13
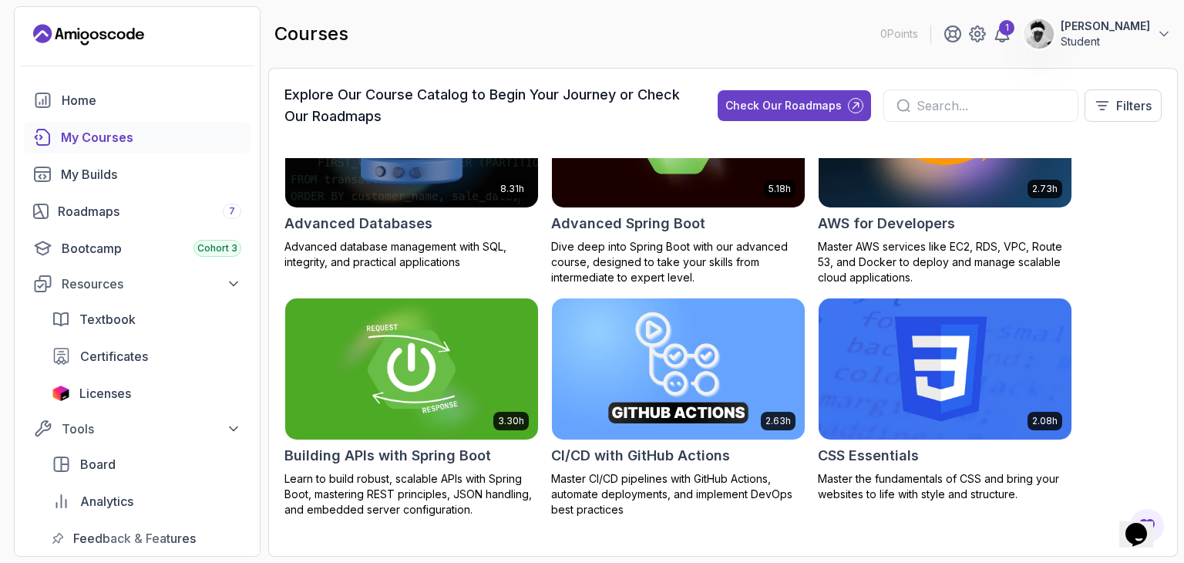
click at [379, 371] on img at bounding box center [411, 368] width 265 height 149
